Goal: Task Accomplishment & Management: Use online tool/utility

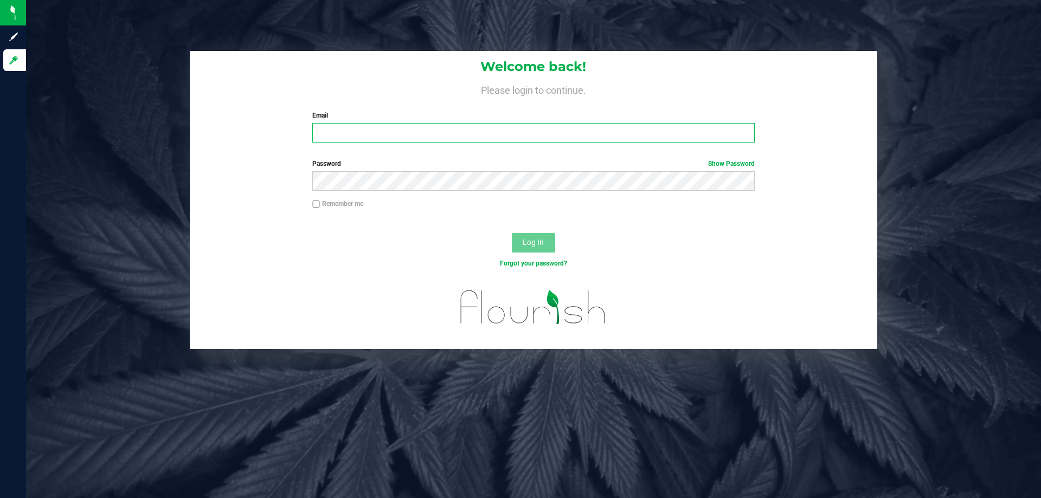
click at [487, 133] on input "Email" at bounding box center [533, 133] width 442 height 20
type input "[EMAIL_ADDRESS][DOMAIN_NAME]"
click at [512, 233] on button "Log In" at bounding box center [533, 243] width 43 height 20
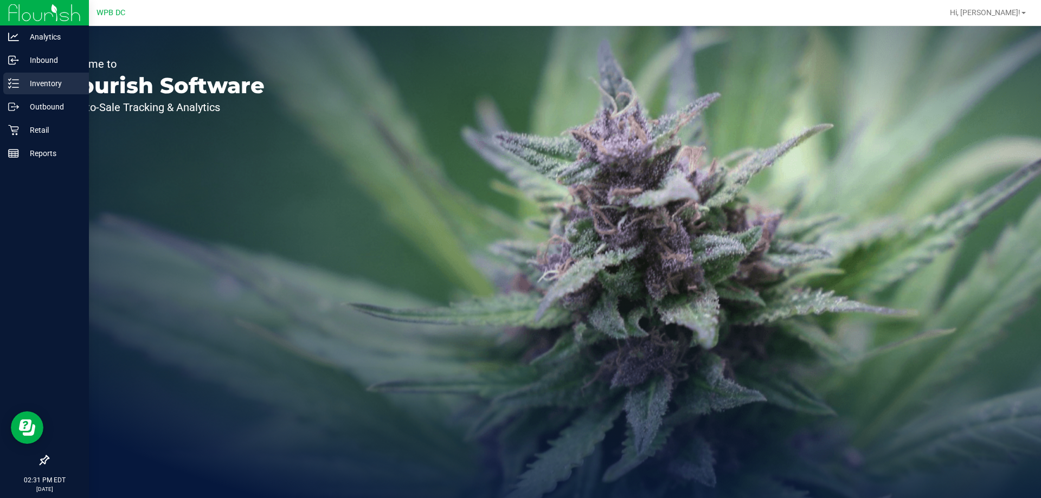
click at [65, 84] on p "Inventory" at bounding box center [51, 83] width 65 height 13
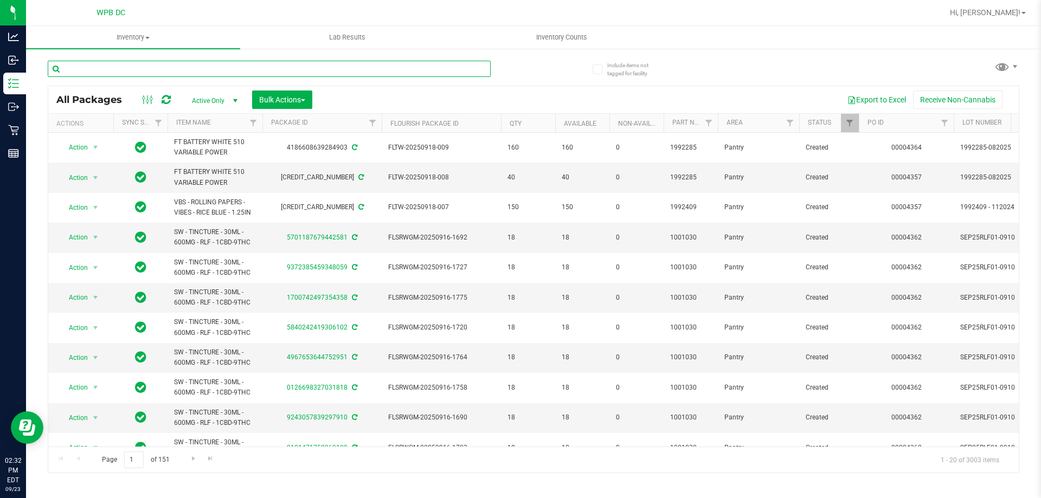
click at [185, 69] on input "text" at bounding box center [269, 69] width 443 height 16
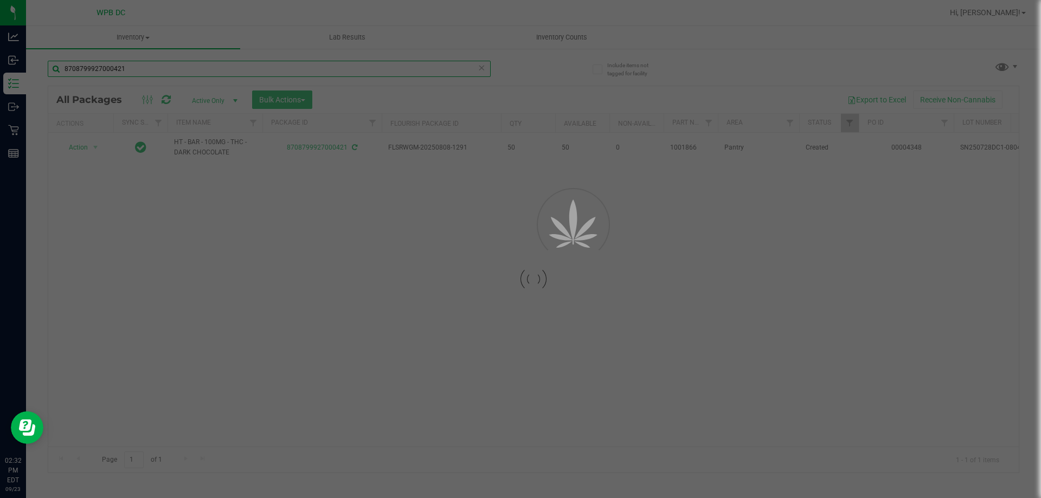
type input "8708799927000421"
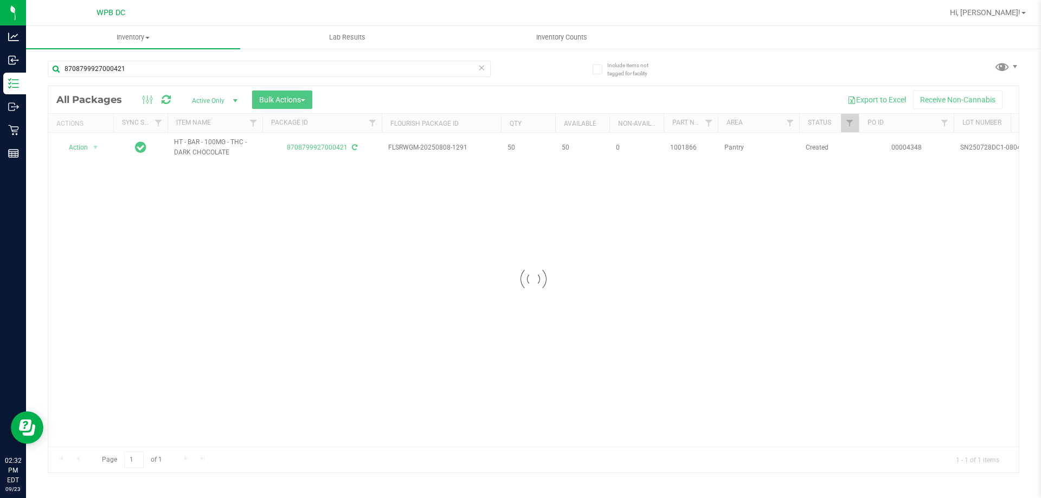
click at [95, 150] on div at bounding box center [533, 279] width 970 height 386
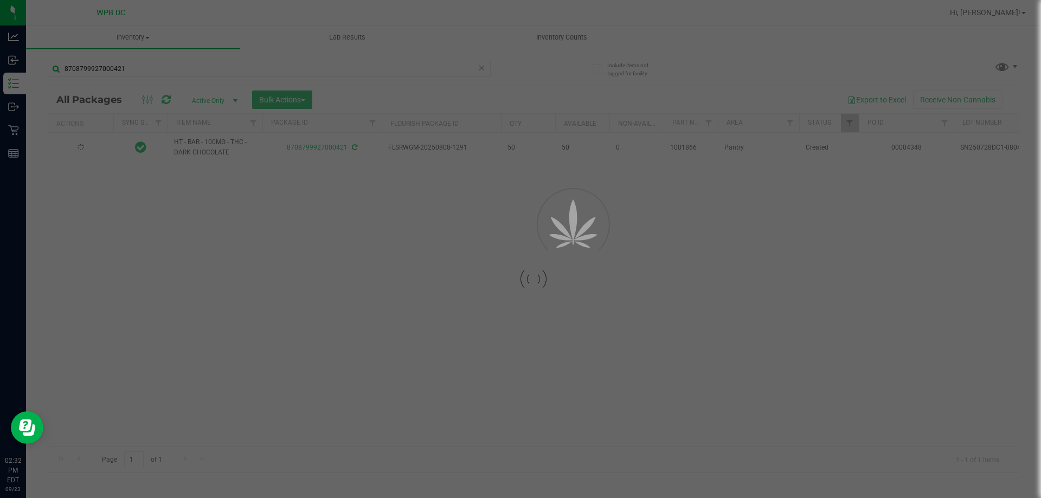
click at [99, 144] on div at bounding box center [520, 249] width 1041 height 498
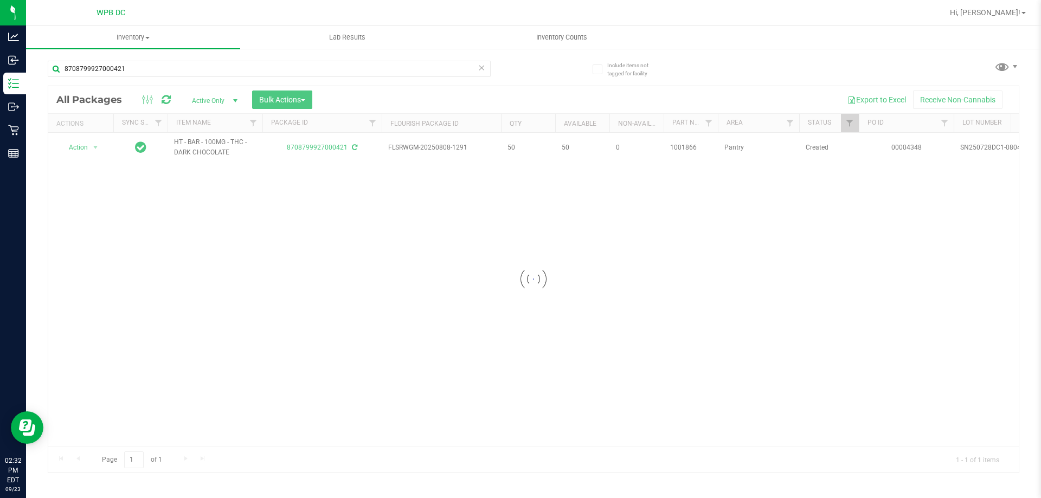
click at [95, 146] on div at bounding box center [533, 279] width 970 height 386
click at [95, 146] on span "select" at bounding box center [95, 147] width 9 height 9
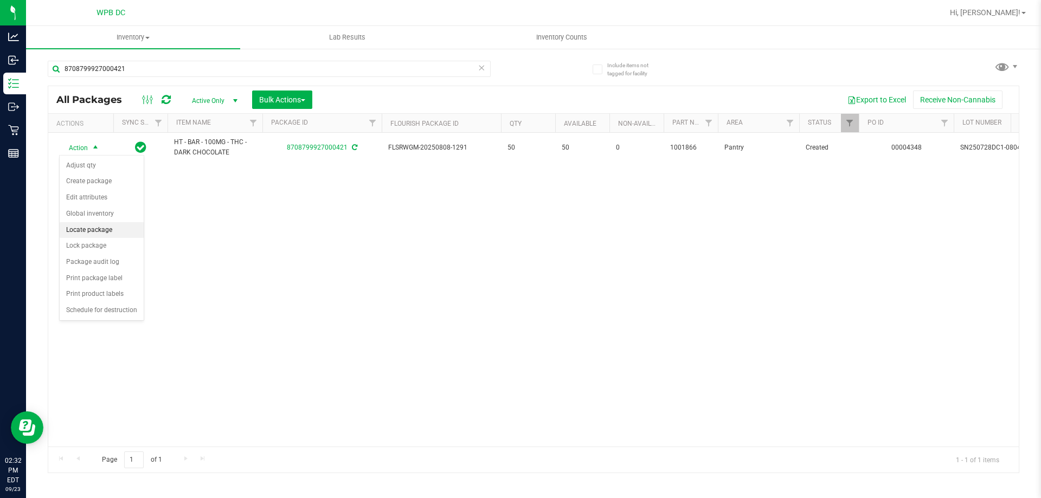
click at [103, 228] on li "Locate package" at bounding box center [102, 230] width 84 height 16
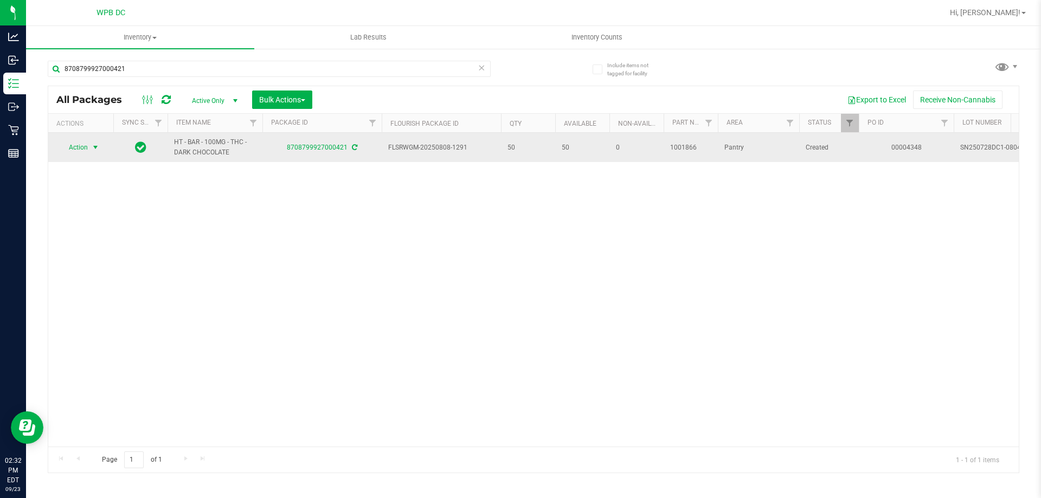
click at [97, 146] on span "select" at bounding box center [95, 147] width 9 height 9
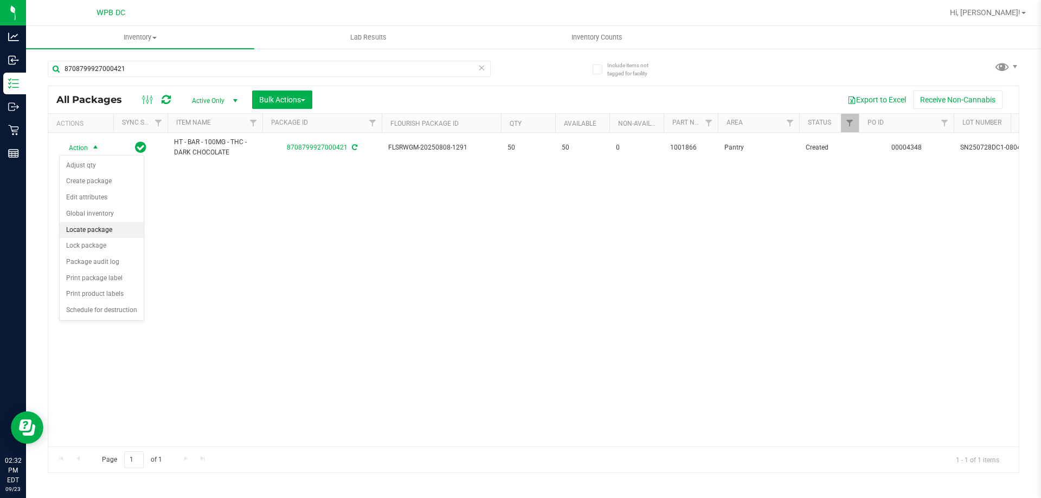
click at [83, 231] on li "Locate package" at bounding box center [102, 230] width 84 height 16
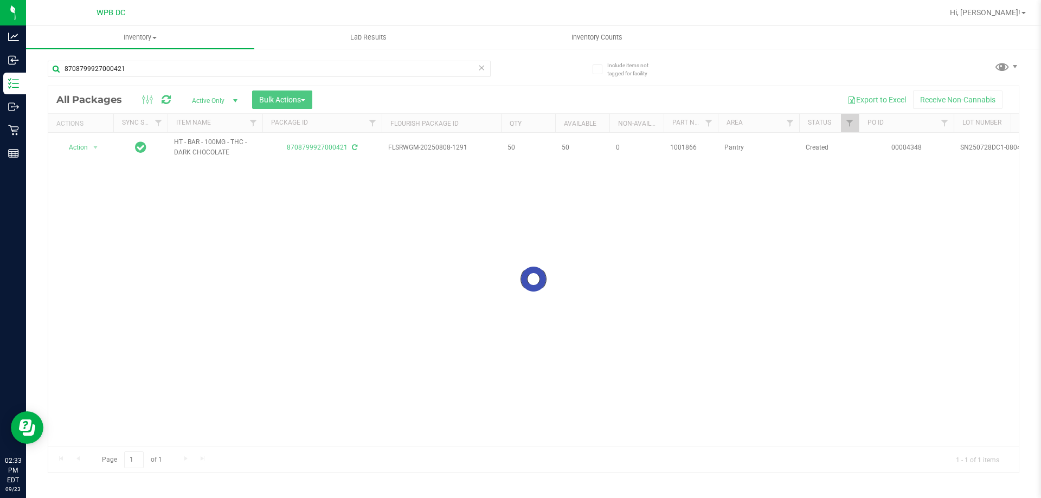
click at [309, 96] on div at bounding box center [533, 279] width 970 height 386
click at [305, 98] on span "Bulk Actions" at bounding box center [282, 99] width 46 height 9
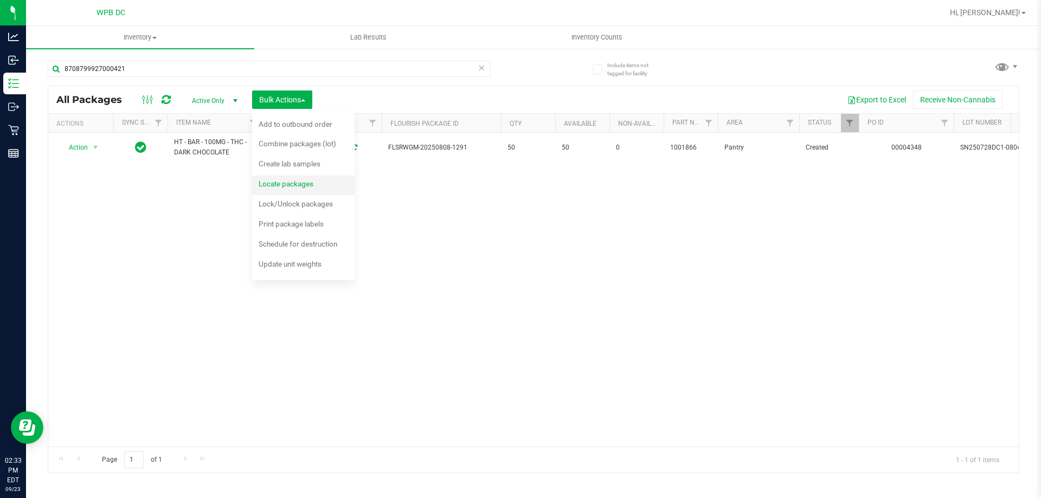
click at [285, 182] on span "Locate packages" at bounding box center [286, 183] width 55 height 9
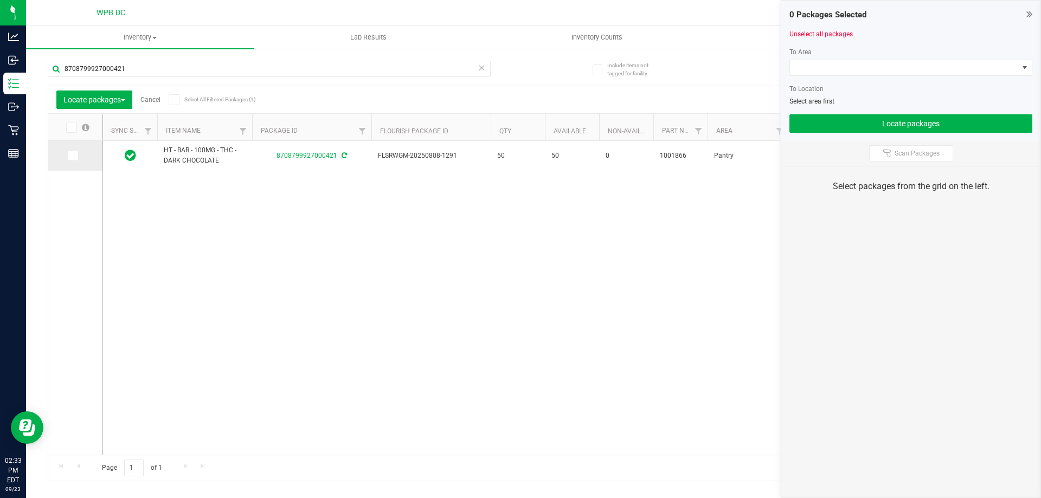
click at [66, 155] on td at bounding box center [75, 156] width 54 height 30
click at [70, 160] on span at bounding box center [73, 155] width 11 height 11
click at [0, 0] on input "checkbox" at bounding box center [0, 0] width 0 height 0
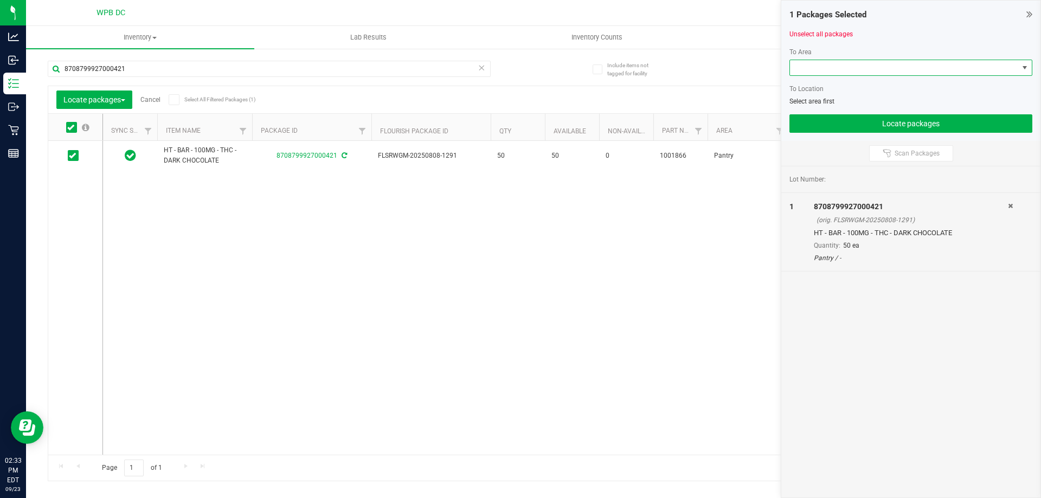
click at [1022, 63] on span at bounding box center [1024, 67] width 9 height 9
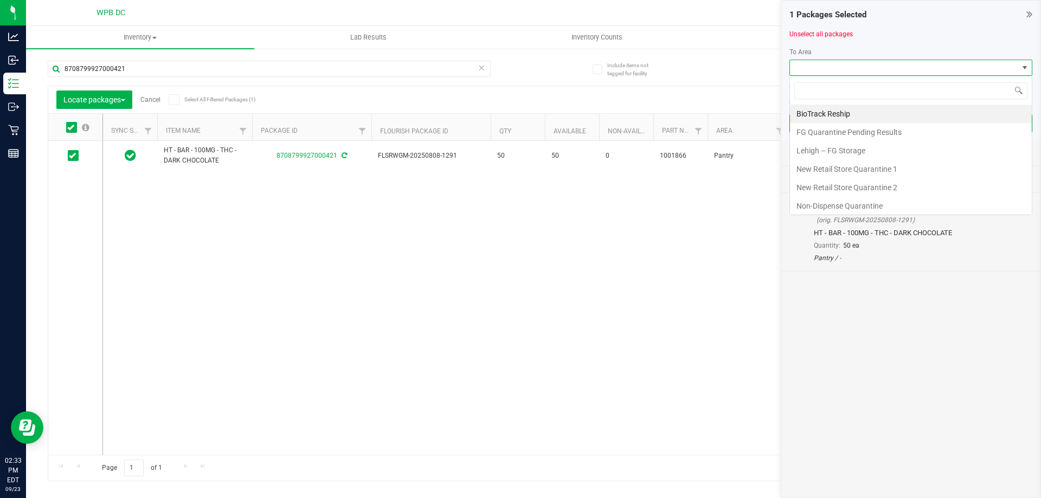
scroll to position [16, 243]
click at [817, 207] on li "Non-Dispense Quarantine" at bounding box center [911, 206] width 242 height 18
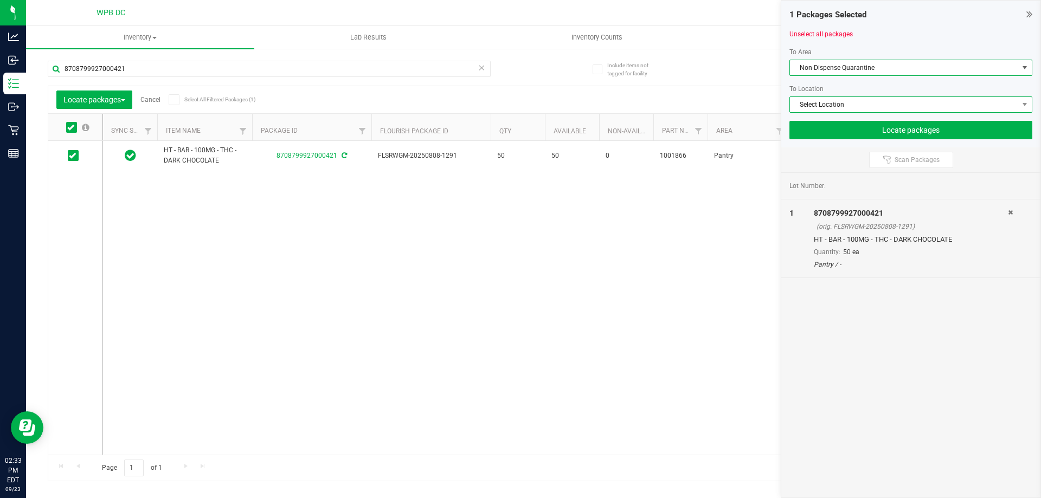
click at [852, 104] on span "Select Location" at bounding box center [904, 104] width 228 height 15
click at [905, 94] on div "To Area Non-Dispense Quarantine To Location Select Location" at bounding box center [910, 80] width 243 height 66
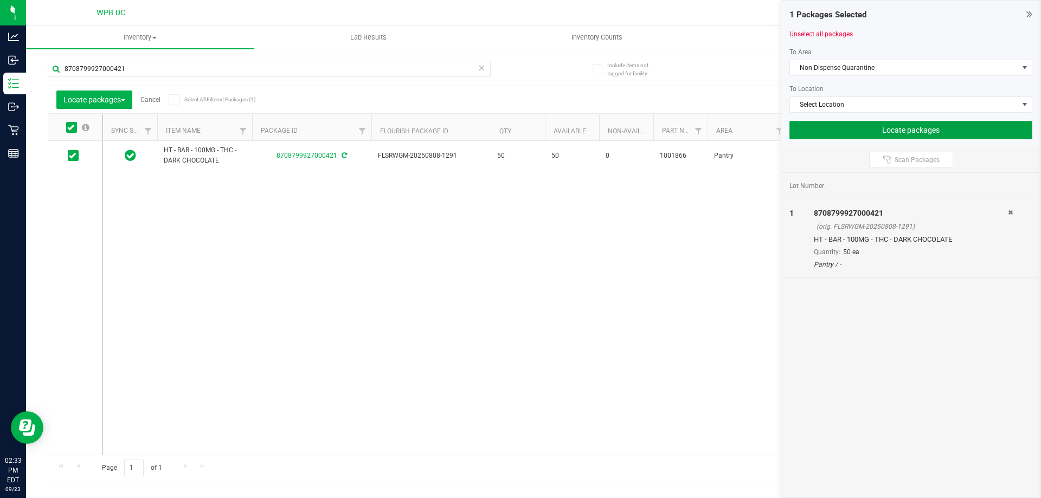
click at [931, 129] on button "Locate packages" at bounding box center [910, 130] width 243 height 18
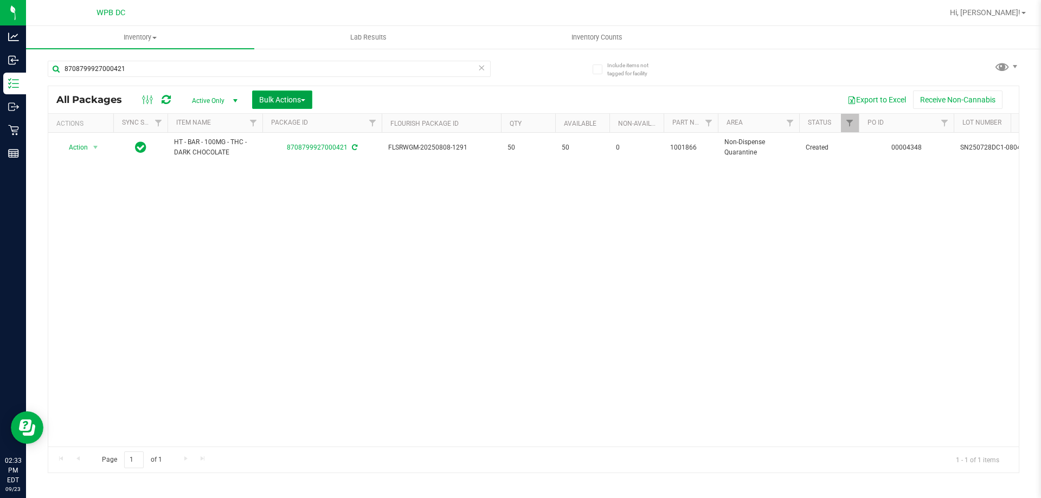
drag, startPoint x: 299, startPoint y: 97, endPoint x: 300, endPoint y: 91, distance: 6.2
click at [300, 94] on button "Bulk Actions" at bounding box center [282, 100] width 60 height 18
click at [321, 207] on span "Lock/Unlock packages" at bounding box center [296, 203] width 74 height 9
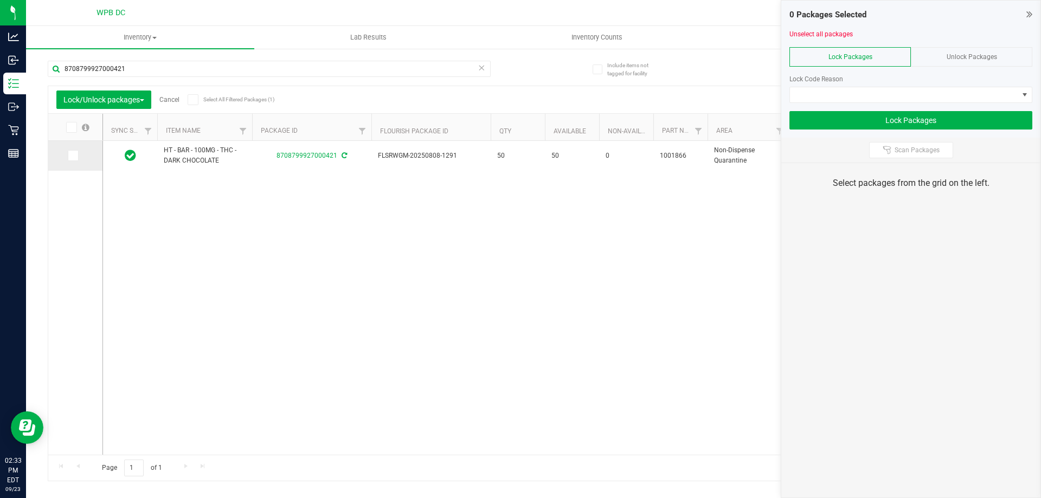
click at [72, 156] on icon at bounding box center [72, 156] width 7 height 0
click at [0, 0] on input "checkbox" at bounding box center [0, 0] width 0 height 0
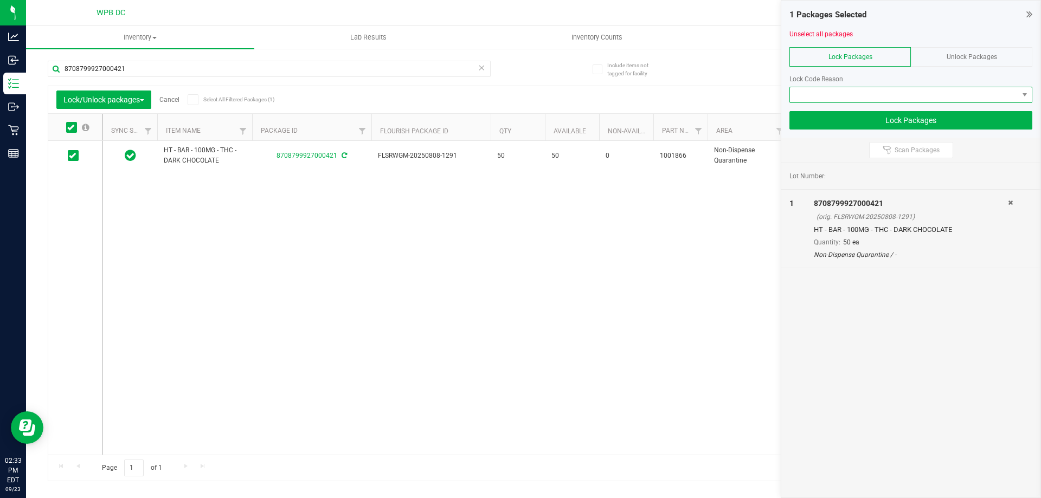
click at [921, 99] on span at bounding box center [904, 94] width 228 height 15
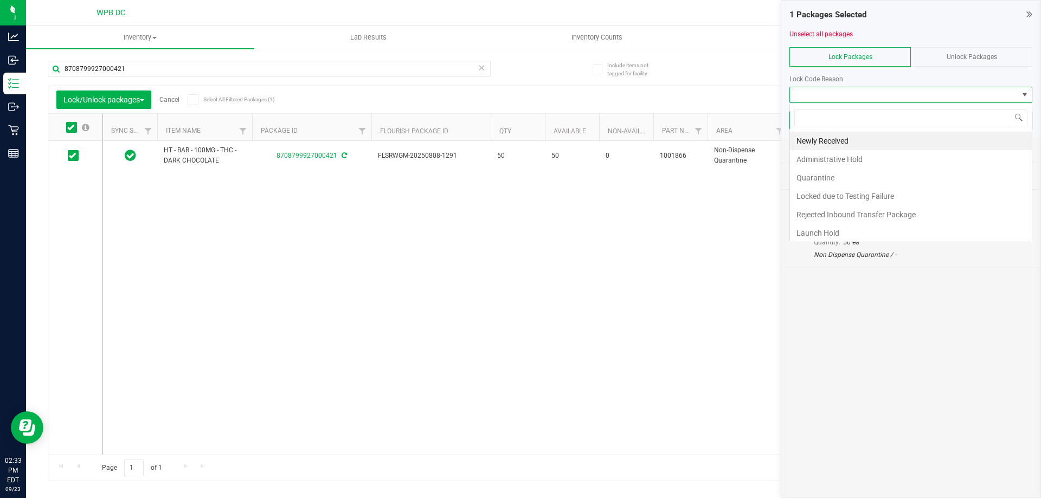
scroll to position [16, 243]
click at [832, 179] on li "Quarantine" at bounding box center [911, 178] width 242 height 18
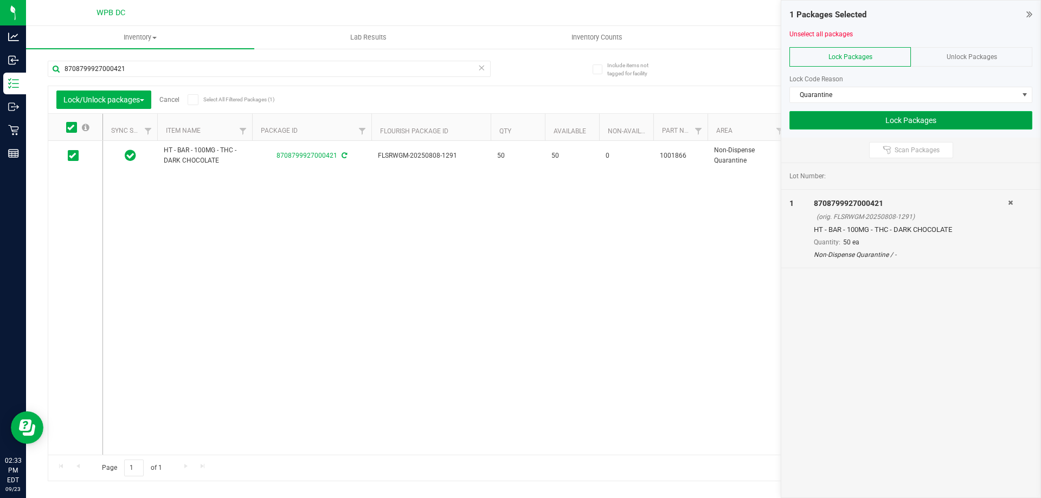
click at [954, 120] on button "Lock Packages" at bounding box center [910, 120] width 243 height 18
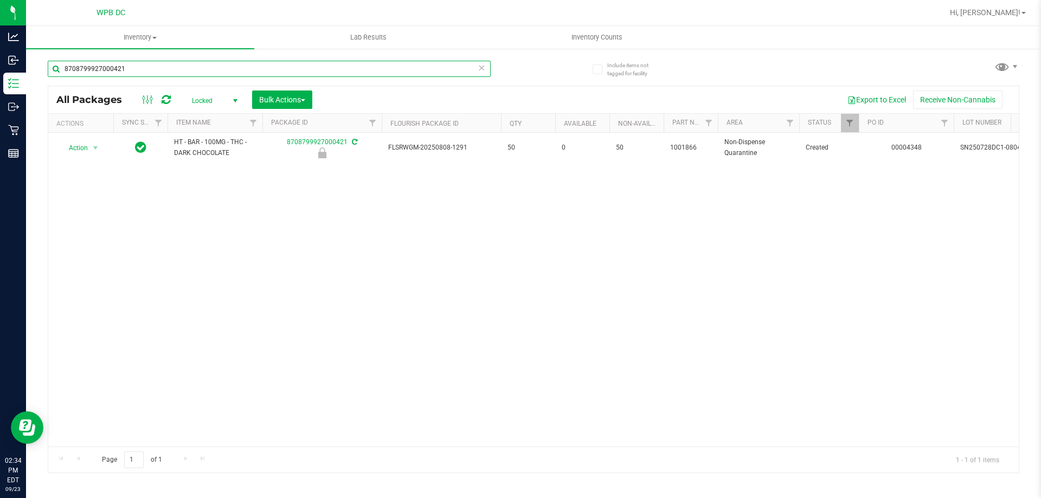
click at [146, 71] on input "8708799927000421" at bounding box center [269, 69] width 443 height 16
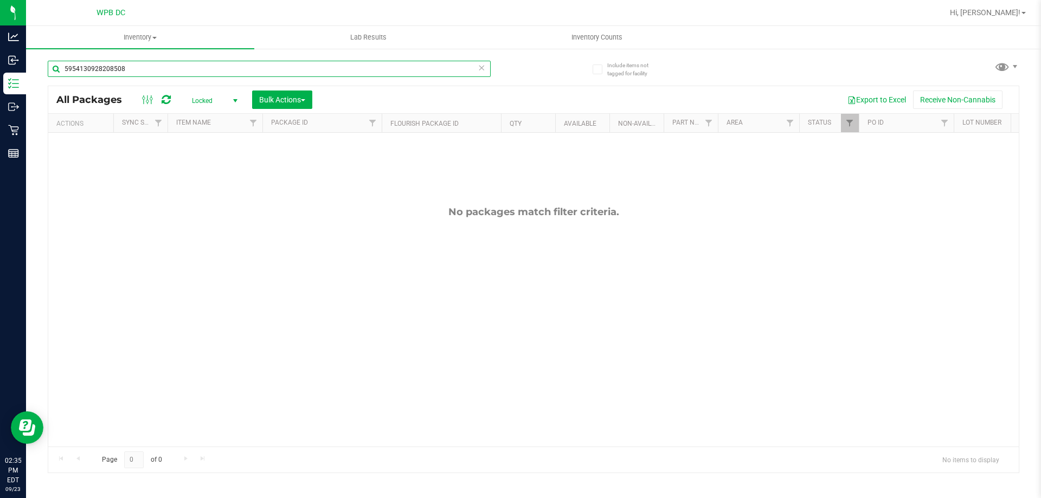
type input "5954130928208508"
click at [232, 94] on span "select" at bounding box center [235, 100] width 14 height 15
click at [214, 114] on li "Active Only" at bounding box center [212, 118] width 59 height 16
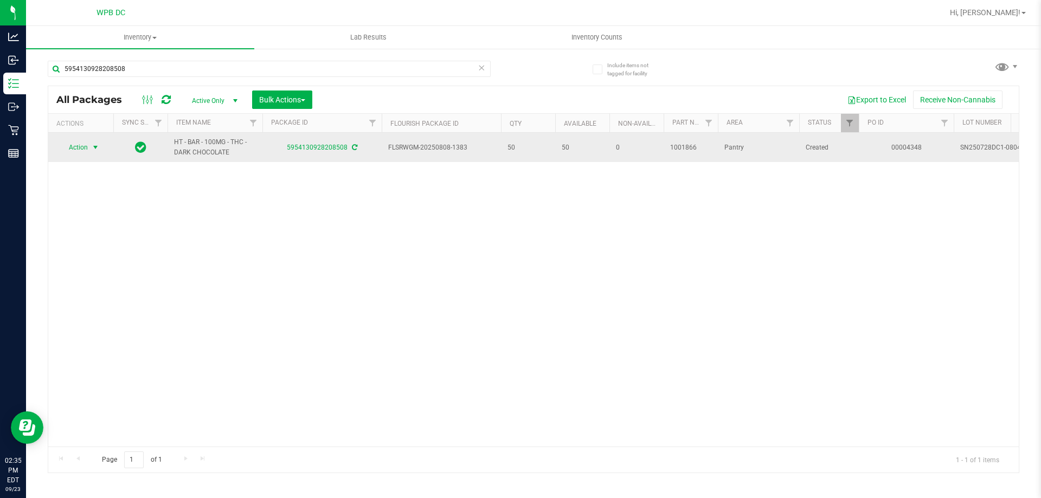
click at [94, 149] on span "select" at bounding box center [95, 147] width 9 height 9
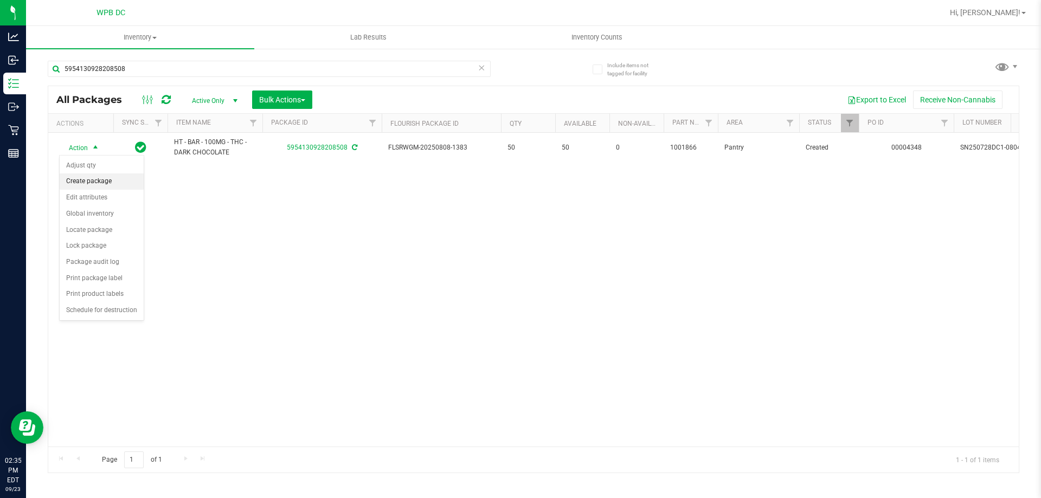
click at [101, 189] on li "Create package" at bounding box center [102, 181] width 84 height 16
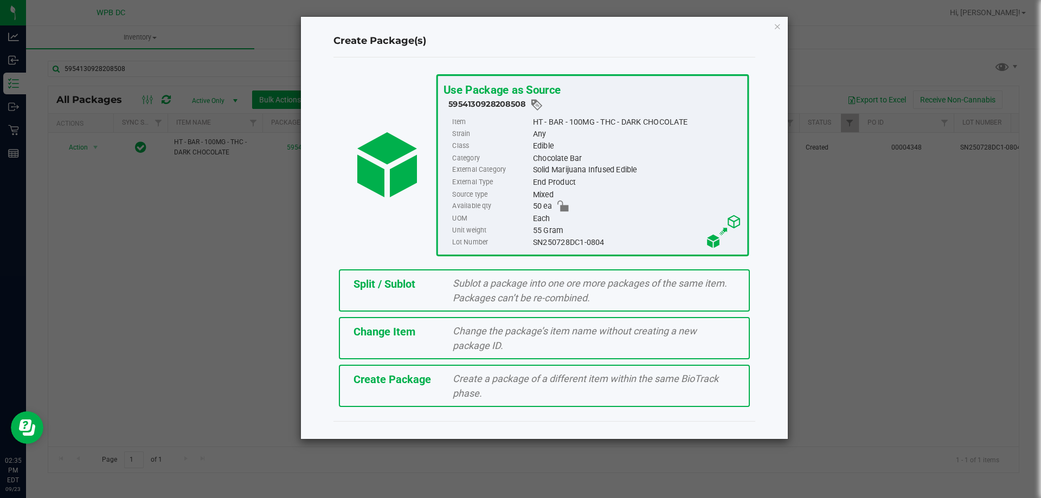
click at [552, 299] on span "Sublot a package into one ore more packages of the same item. Packages can’t be…" at bounding box center [590, 291] width 274 height 26
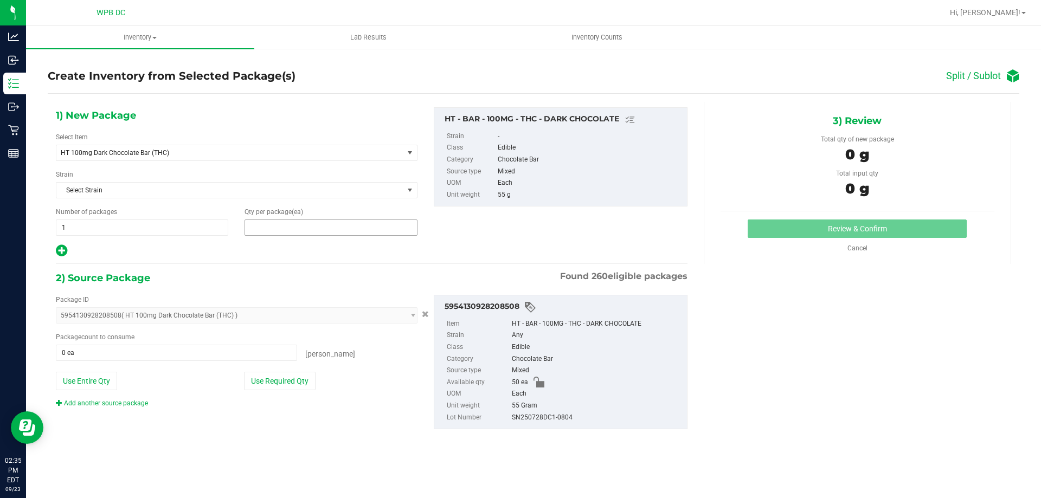
click at [261, 221] on span at bounding box center [330, 228] width 172 height 16
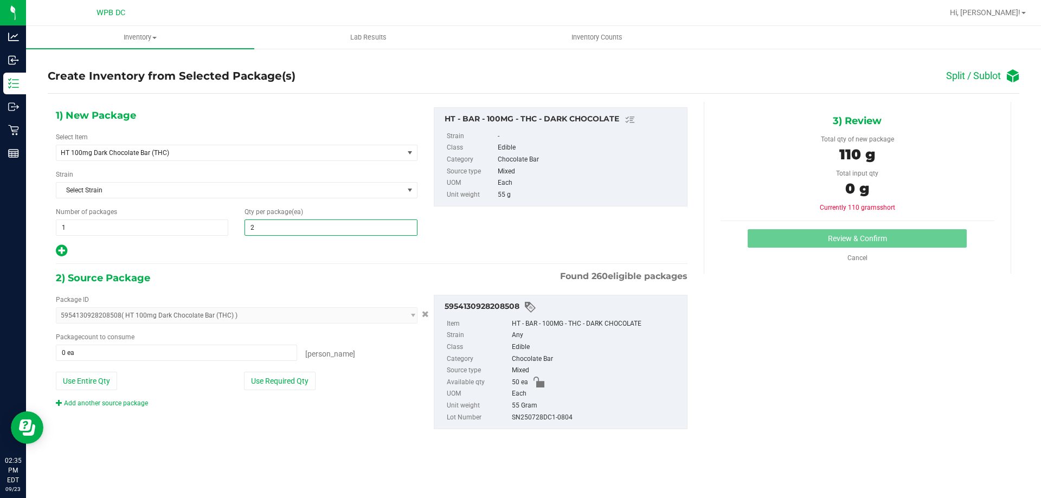
type input "26"
click at [101, 339] on span "Package count to consume" at bounding box center [95, 337] width 79 height 8
click at [100, 351] on span at bounding box center [176, 353] width 241 height 16
type input "26"
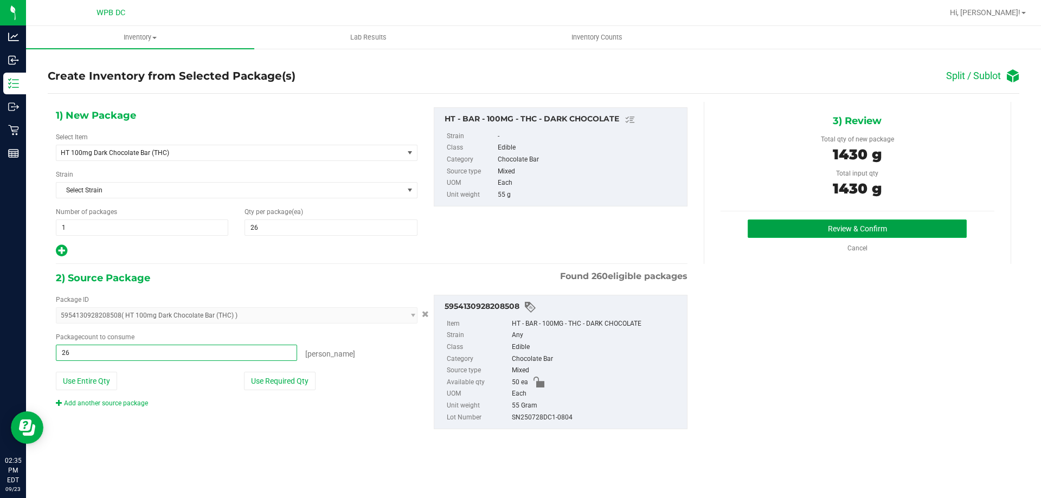
type input "26 ea"
click at [901, 228] on button "Review & Confirm" at bounding box center [856, 229] width 219 height 18
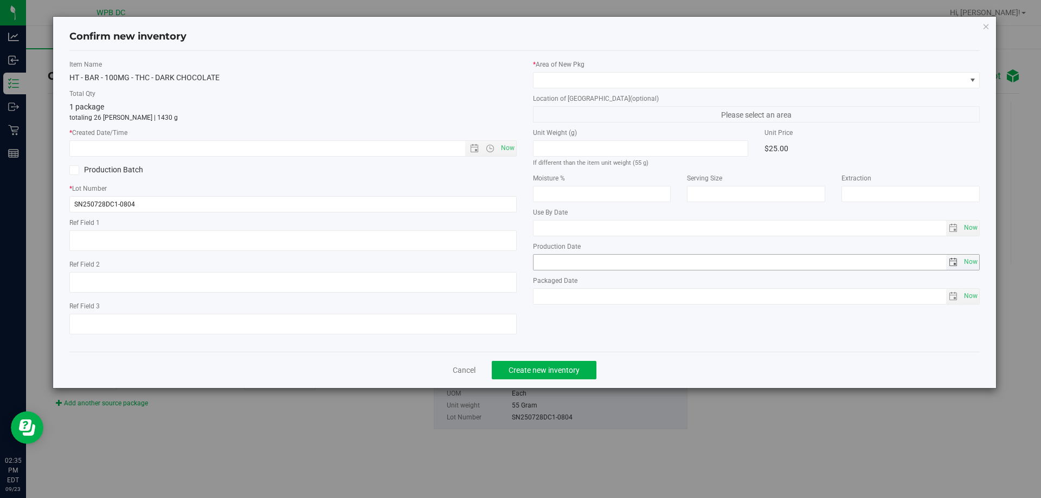
type input "[DATE]"
click at [512, 147] on span "Now" at bounding box center [507, 148] width 18 height 16
type input "[DATE] 2:35 PM"
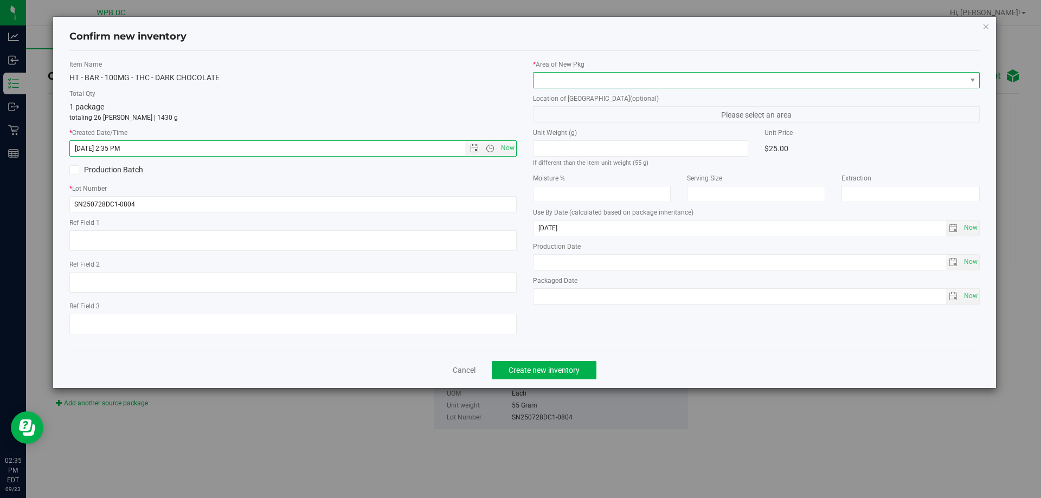
click at [583, 83] on span at bounding box center [749, 80] width 433 height 15
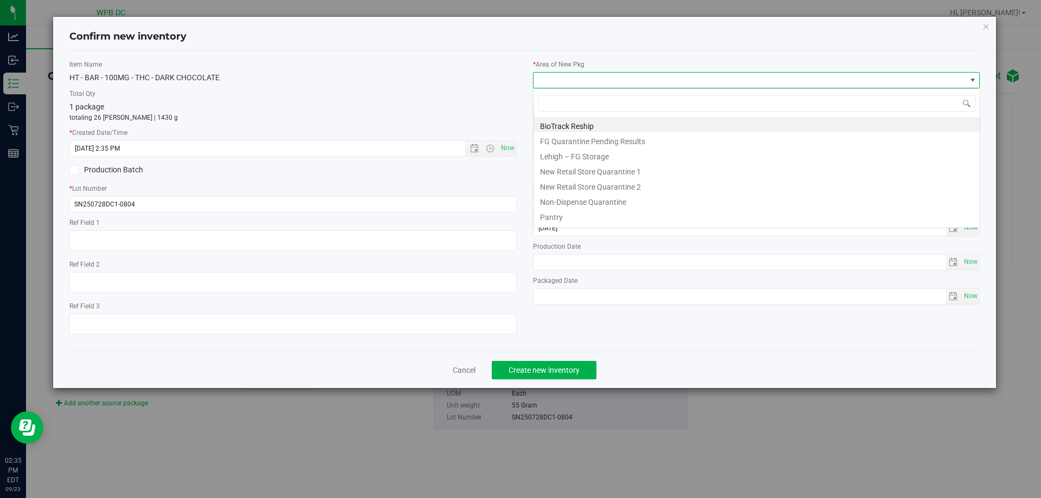
scroll to position [16, 447]
drag, startPoint x: 559, startPoint y: 218, endPoint x: 617, endPoint y: 263, distance: 73.0
click at [560, 218] on li "Pantry" at bounding box center [756, 215] width 446 height 15
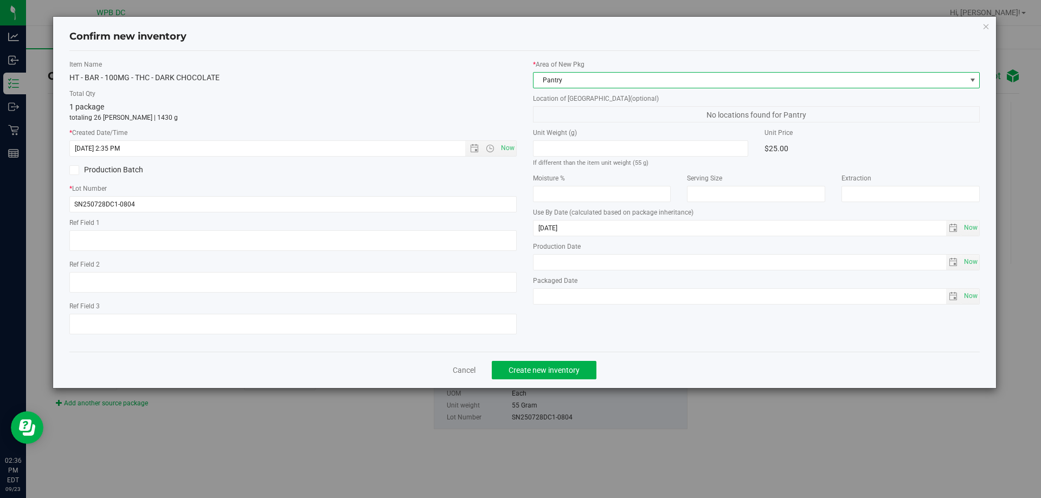
click at [549, 381] on div "Cancel Create new inventory" at bounding box center [524, 370] width 911 height 36
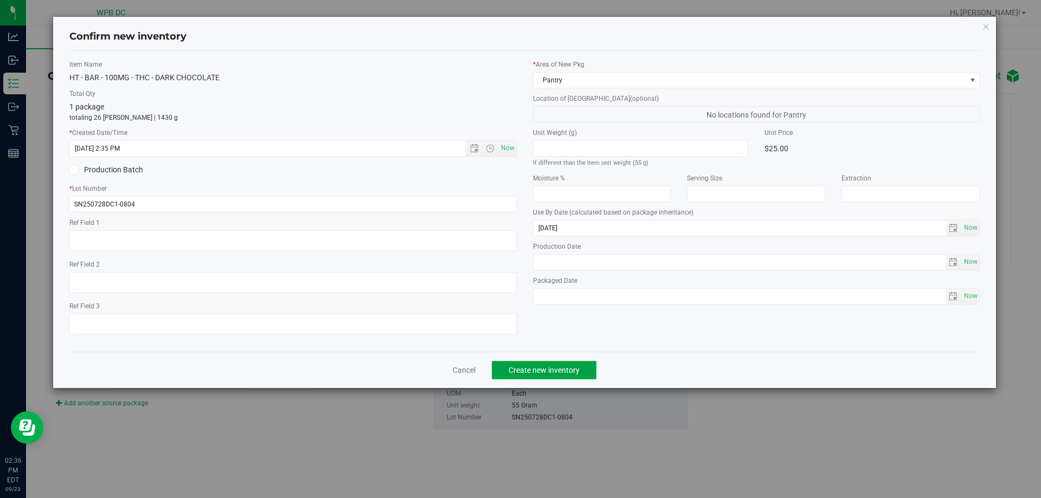
click at [558, 370] on span "Create new inventory" at bounding box center [543, 370] width 71 height 9
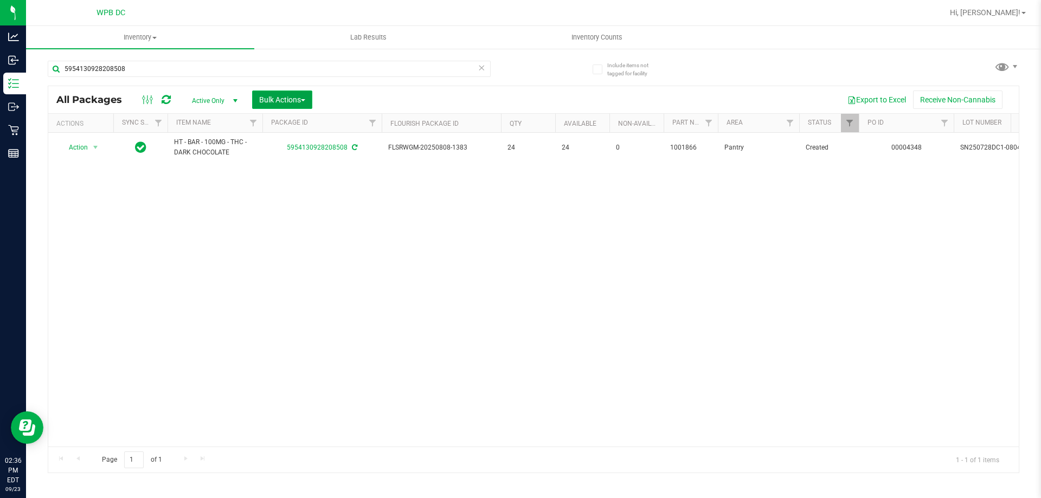
click at [307, 98] on button "Bulk Actions" at bounding box center [282, 100] width 60 height 18
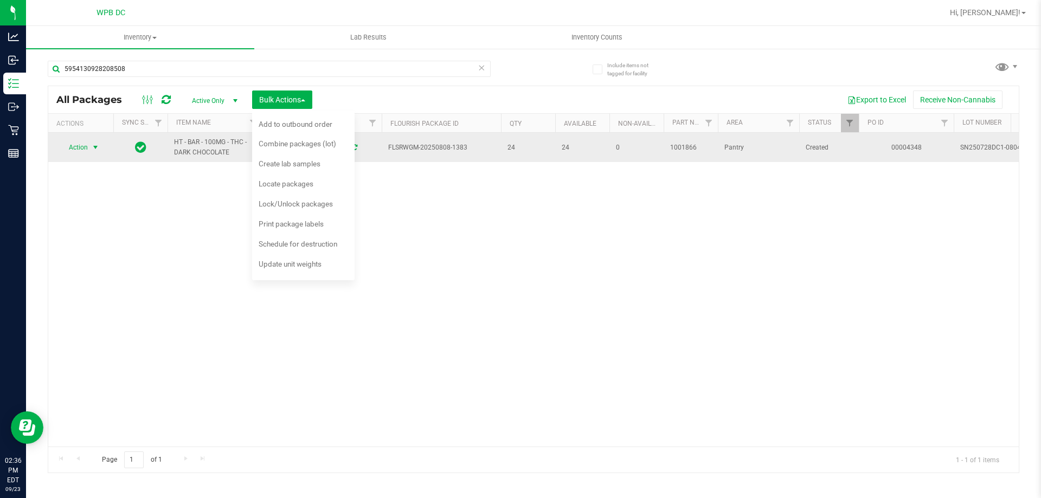
click at [96, 149] on span "select" at bounding box center [95, 147] width 9 height 9
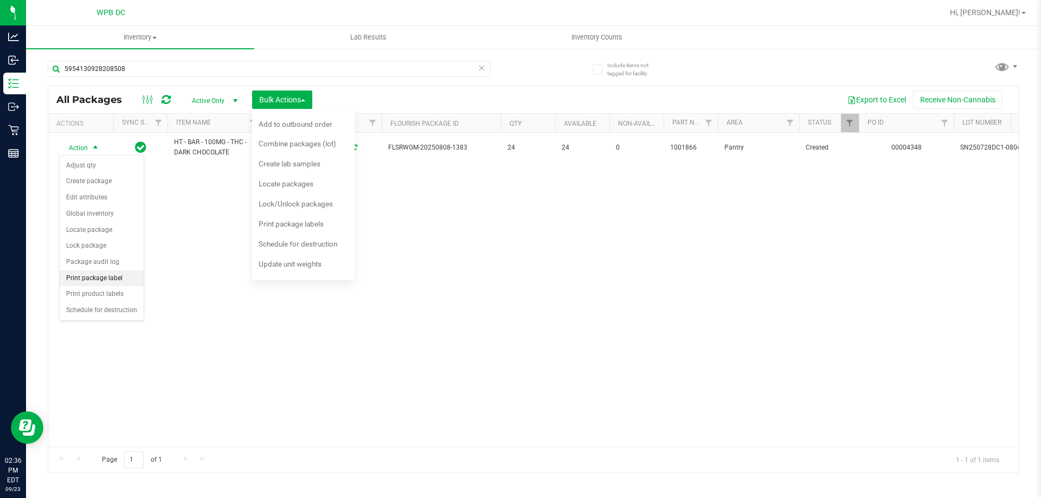
click at [109, 283] on li "Print package label" at bounding box center [102, 278] width 84 height 16
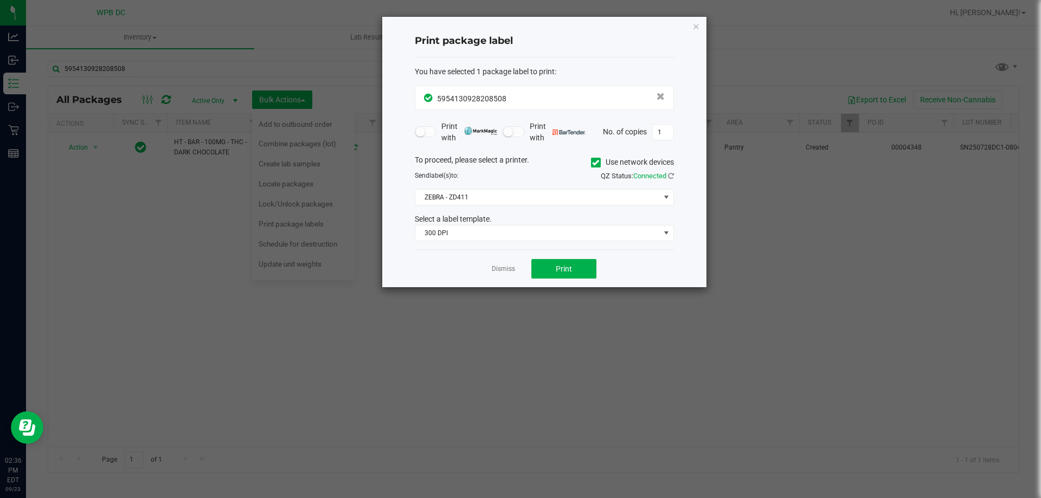
click at [604, 188] on div "To proceed, please select a printer. Use network devices Send label(s) to: QZ S…" at bounding box center [544, 197] width 259 height 87
click at [602, 194] on span "ZEBRA - ZD411" at bounding box center [537, 197] width 244 height 15
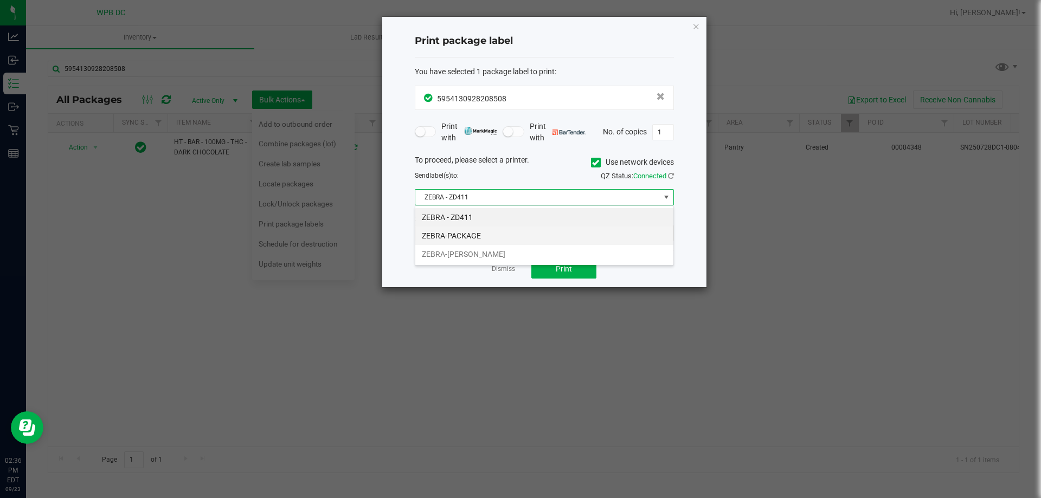
scroll to position [16, 259]
drag, startPoint x: 448, startPoint y: 235, endPoint x: 478, endPoint y: 233, distance: 29.9
click at [452, 235] on li "ZEBRA-PACKAGE" at bounding box center [544, 236] width 258 height 18
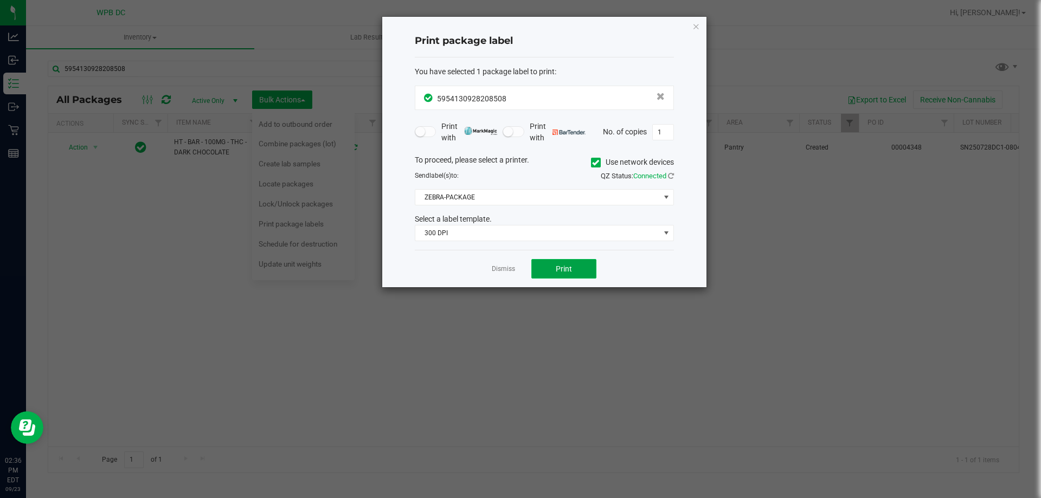
click at [551, 268] on button "Print" at bounding box center [563, 269] width 65 height 20
click at [693, 24] on icon "button" at bounding box center [696, 26] width 8 height 13
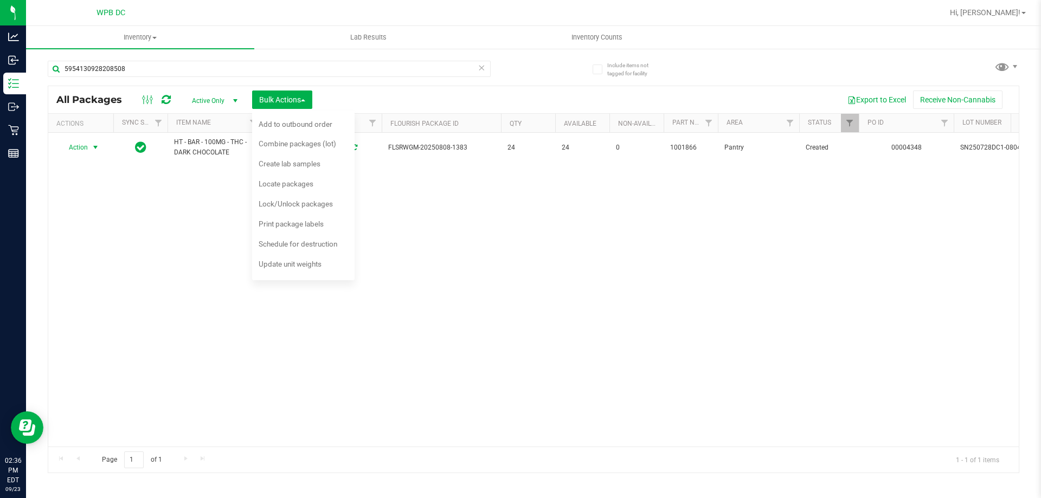
click at [566, 75] on div "5954130928208508 All Packages Active Only Active Only Lab Samples Locked All Ex…" at bounding box center [533, 261] width 971 height 423
drag, startPoint x: 141, startPoint y: 66, endPoint x: 27, endPoint y: 68, distance: 113.8
click at [27, 68] on div "Include items not tagged for facility 5954130928208508 All Packages Active Only…" at bounding box center [533, 213] width 1015 height 331
click at [369, 203] on div "Action Action Adjust qty Create package Edit attributes Global inventory Locate…" at bounding box center [533, 290] width 970 height 314
click at [467, 17] on div at bounding box center [568, 12] width 749 height 21
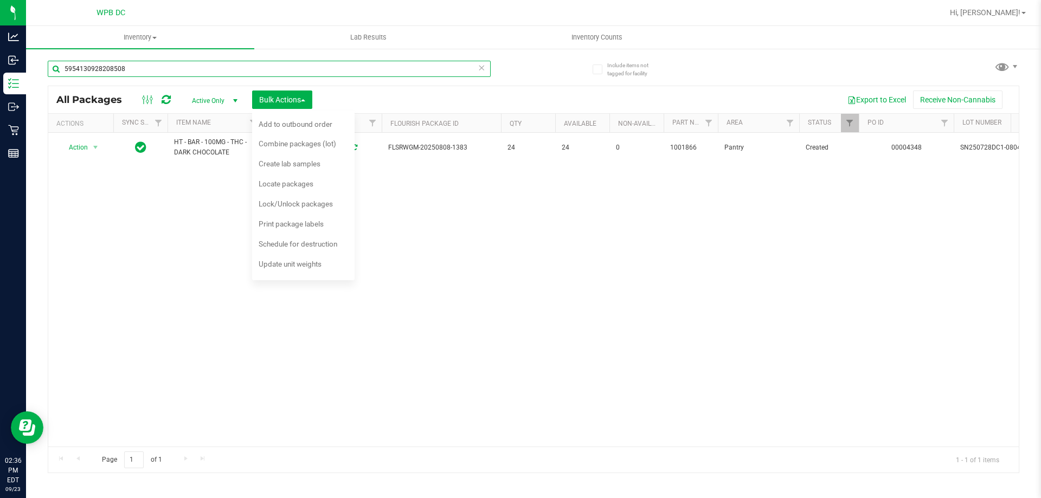
click at [128, 68] on input "5954130928208508" at bounding box center [269, 69] width 443 height 16
click at [170, 208] on div "Action Action Adjust qty Create package Edit attributes Global inventory Locate…" at bounding box center [533, 290] width 970 height 314
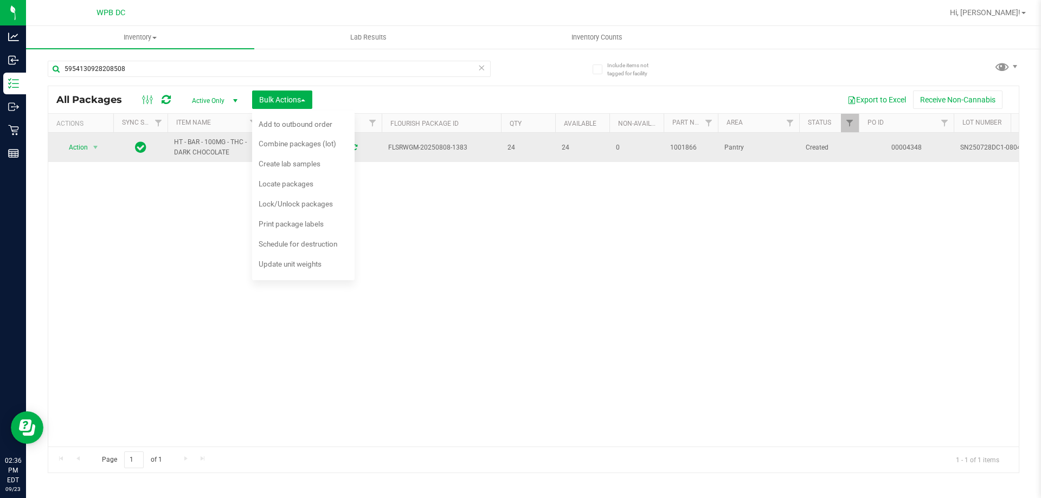
drag, startPoint x: 233, startPoint y: 151, endPoint x: 147, endPoint y: 145, distance: 85.8
click at [147, 145] on tr "Action Action Adjust qty Create package Edit attributes Global inventory Locate…" at bounding box center [756, 147] width 1417 height 29
copy tr "HT - BAR - 100MG - THC - DARK CHOCOLATE"
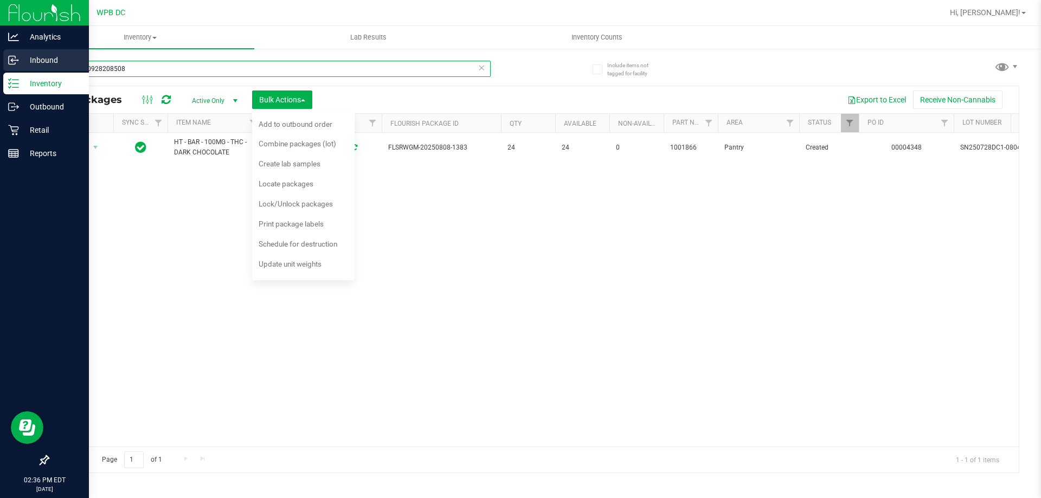
drag, startPoint x: 147, startPoint y: 68, endPoint x: 17, endPoint y: 67, distance: 129.5
click at [17, 67] on div "Analytics Inbound Inventory Outbound Retail Reports 02:36 PM EDT [DATE] 09/23 W…" at bounding box center [520, 249] width 1041 height 498
paste input "HT - BAR - 100MG - THC - DARK CHOCOLATE"
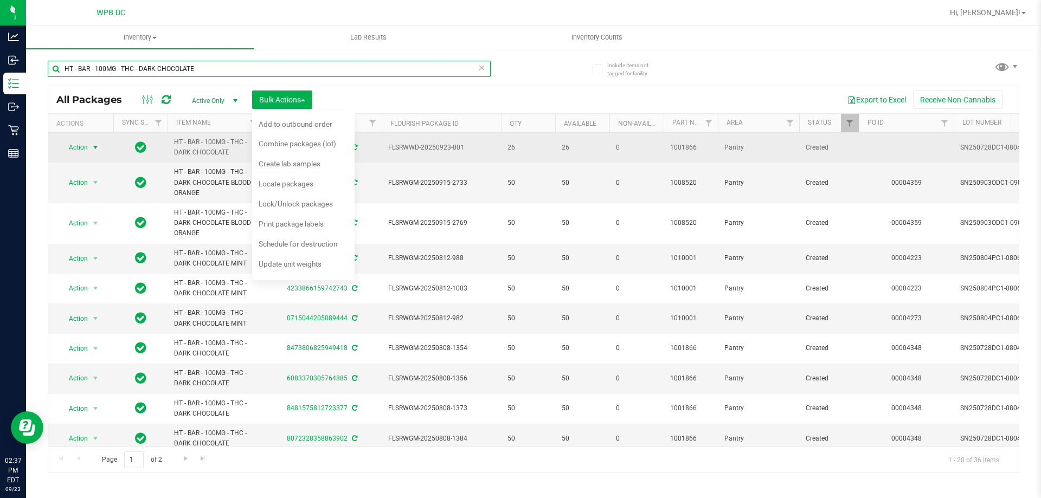
type input "HT - BAR - 100MG - THC - DARK CHOCOLATE"
click at [95, 146] on span "select" at bounding box center [95, 147] width 9 height 9
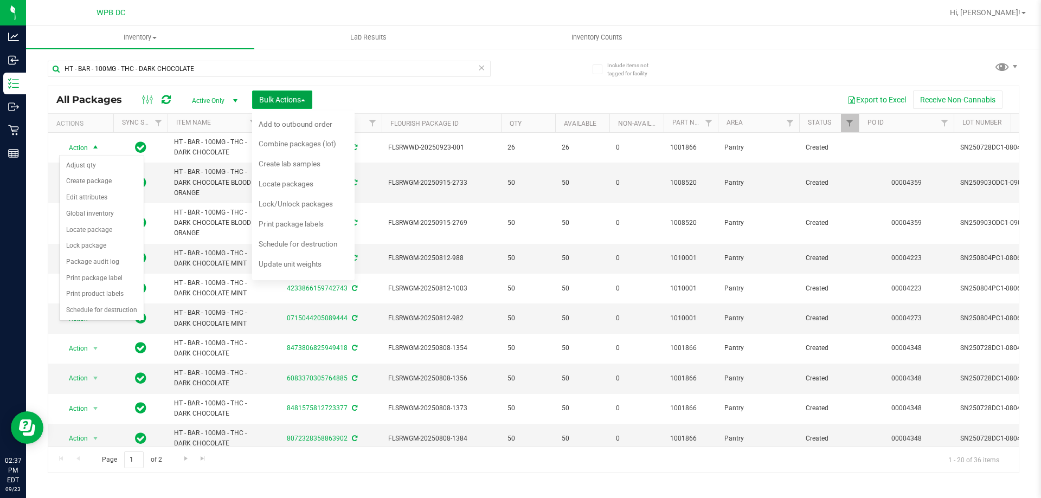
click at [272, 95] on span "Bulk Actions" at bounding box center [282, 99] width 46 height 9
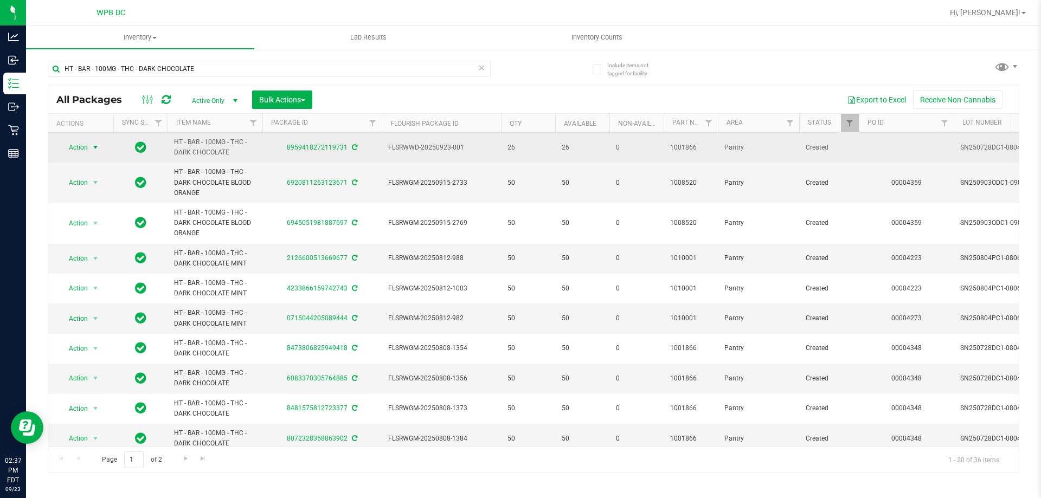
click at [91, 145] on span "select" at bounding box center [95, 147] width 9 height 9
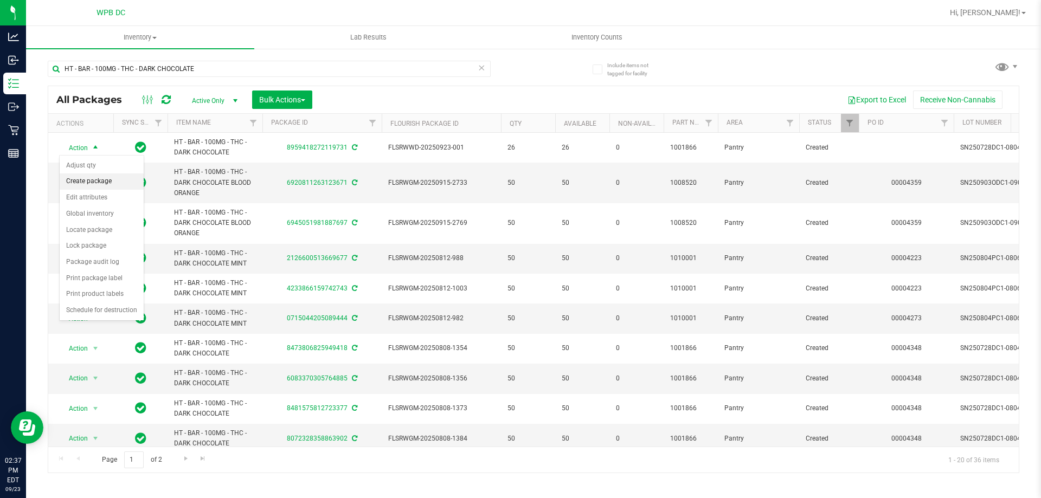
click at [92, 186] on li "Create package" at bounding box center [102, 181] width 84 height 16
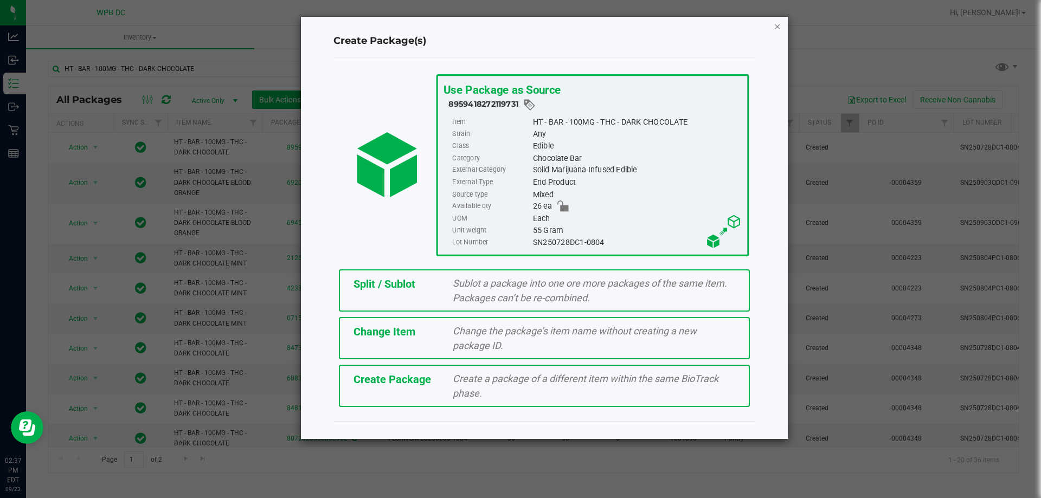
click at [781, 23] on icon "button" at bounding box center [777, 26] width 8 height 13
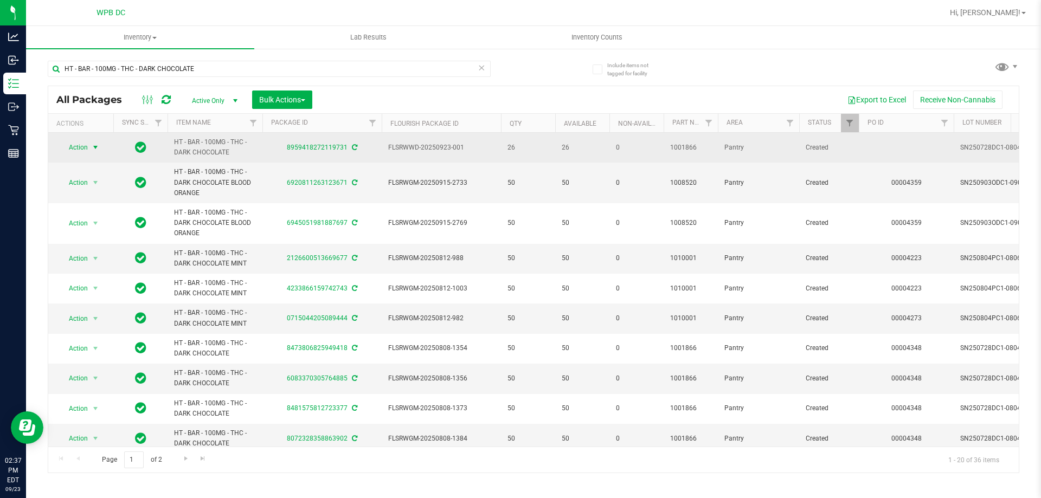
click at [95, 145] on span "select" at bounding box center [95, 147] width 9 height 9
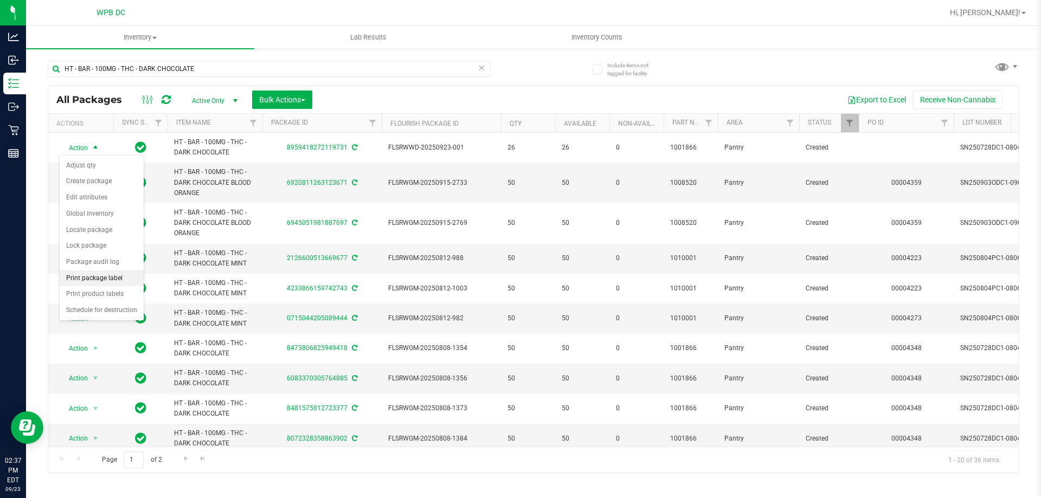
click at [95, 282] on li "Print package label" at bounding box center [102, 278] width 84 height 16
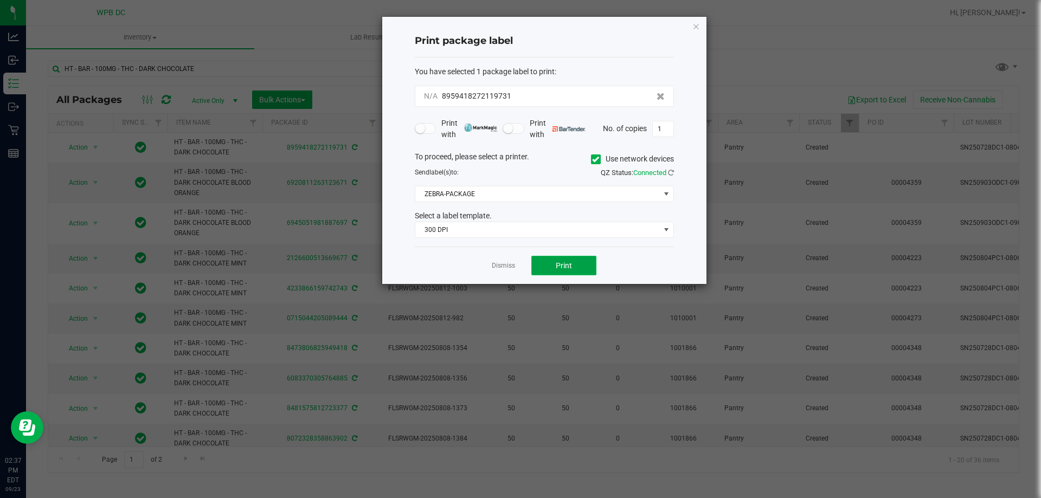
click at [562, 272] on button "Print" at bounding box center [563, 266] width 65 height 20
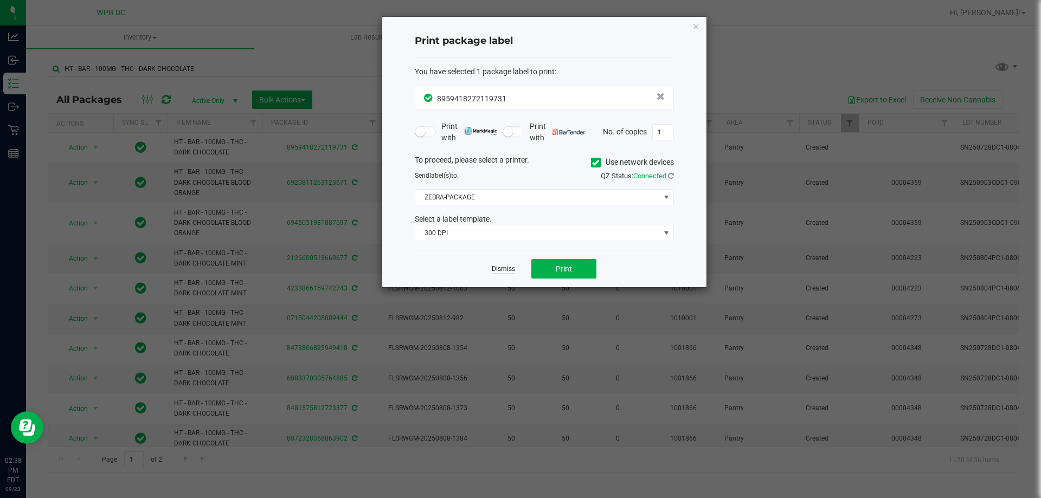
click at [501, 272] on link "Dismiss" at bounding box center [503, 269] width 23 height 9
